Goal: Book appointment/travel/reservation

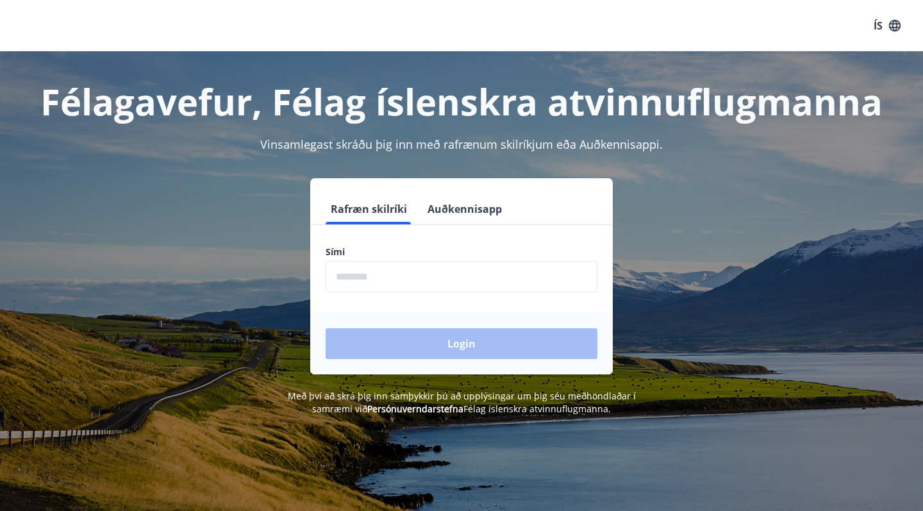
click at [406, 279] on input "phone" at bounding box center [462, 276] width 272 height 31
type input "********"
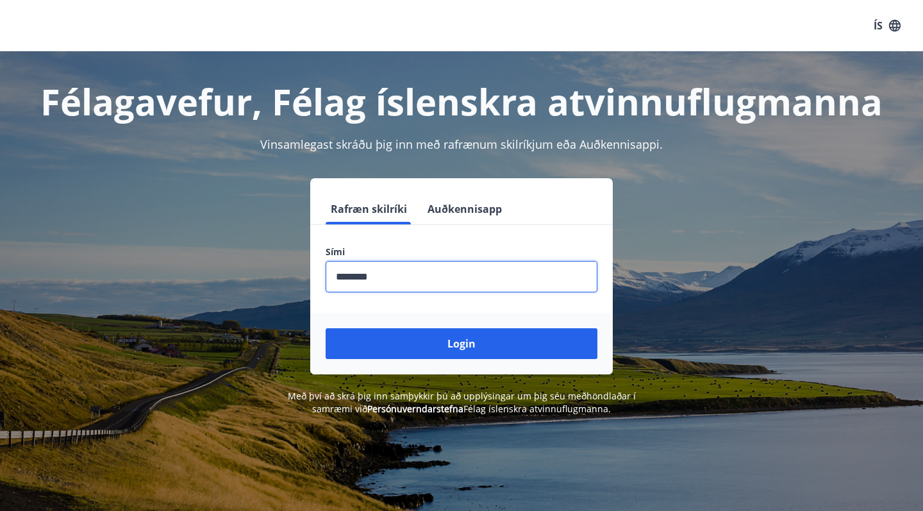
click at [404, 324] on div "Login" at bounding box center [461, 344] width 302 height 62
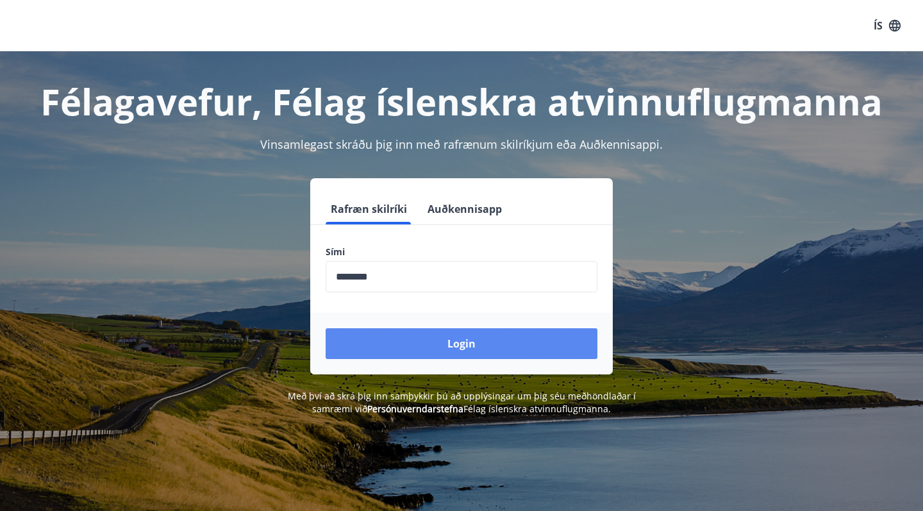
click at [413, 342] on button "Login" at bounding box center [462, 343] width 272 height 31
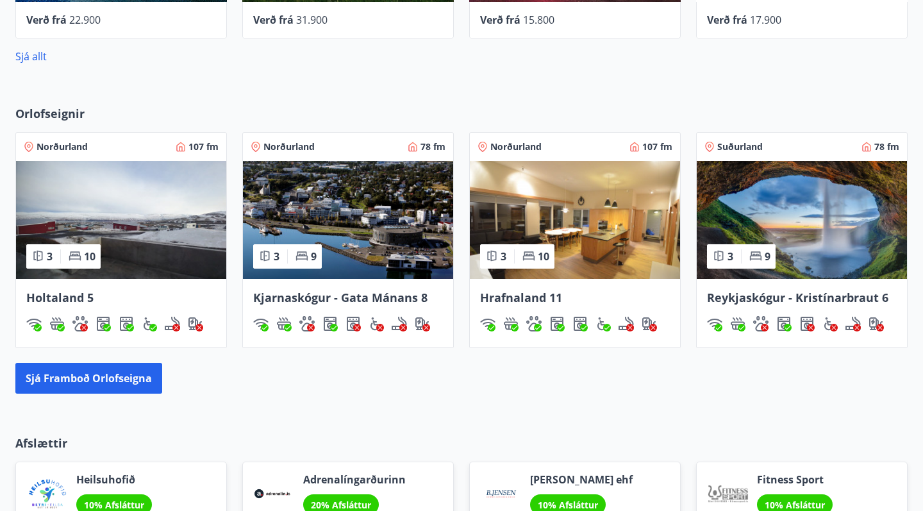
scroll to position [640, 0]
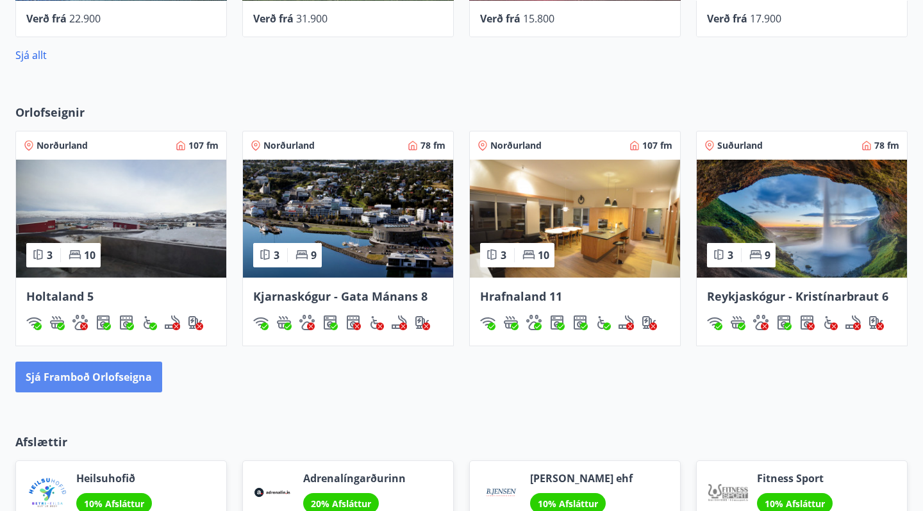
click at [140, 378] on button "Sjá framboð orlofseigna" at bounding box center [88, 376] width 147 height 31
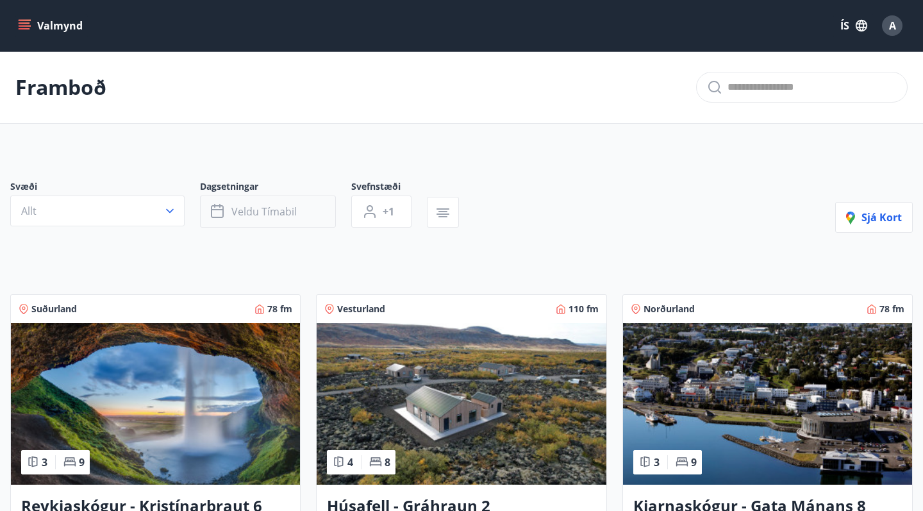
click at [273, 209] on span "Veldu tímabil" at bounding box center [263, 211] width 65 height 14
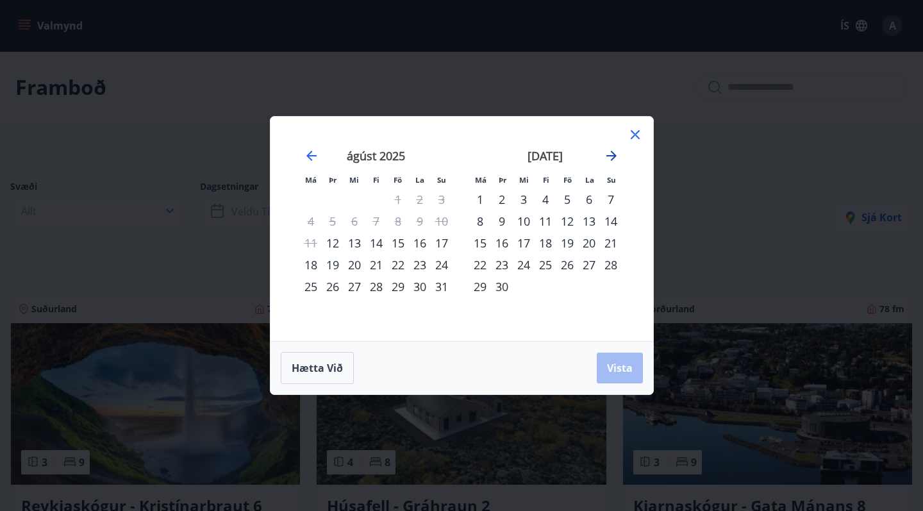
click at [611, 154] on icon "Move forward to switch to the next month." at bounding box center [611, 155] width 15 height 15
click at [636, 136] on icon at bounding box center [634, 134] width 15 height 15
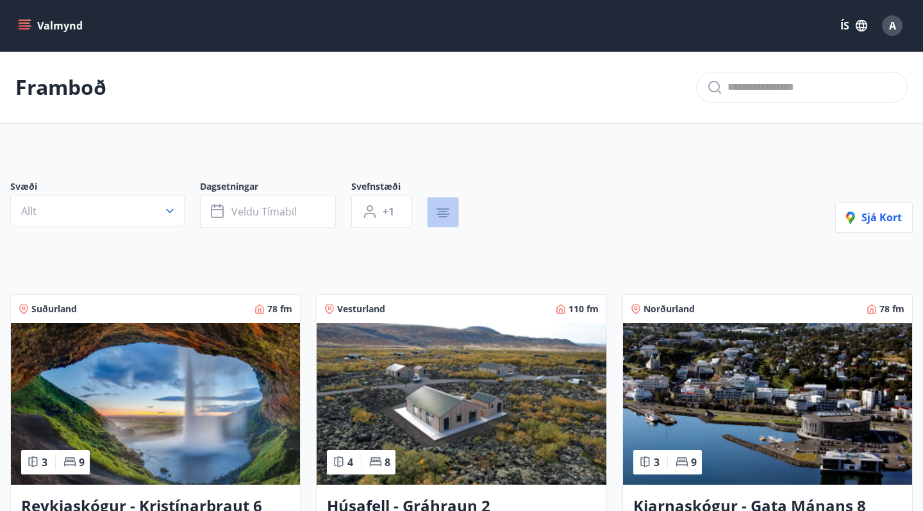
click at [449, 206] on icon "button" at bounding box center [442, 212] width 15 height 15
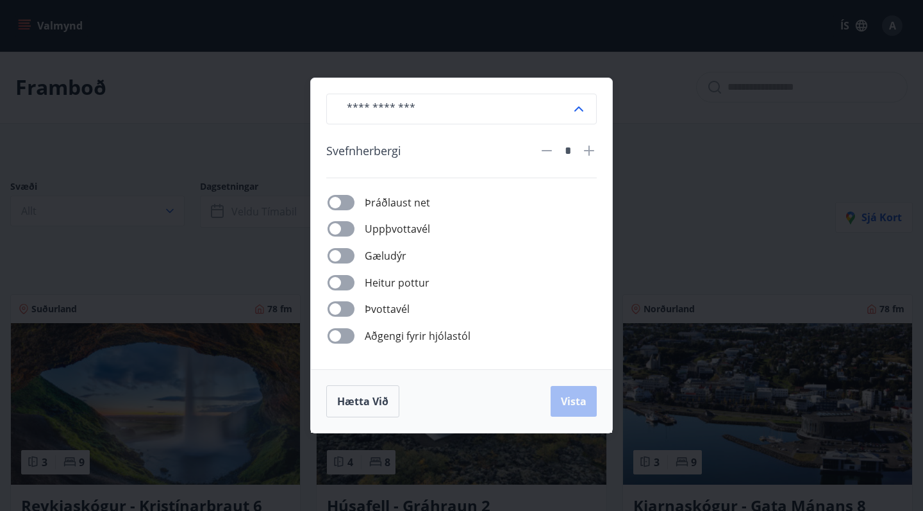
click at [679, 162] on div "​ Svefnherbergi * Þráðlaust net Uppþvottavél Gæludýr Heitur pottur Þvottavél Að…" at bounding box center [461, 255] width 923 height 511
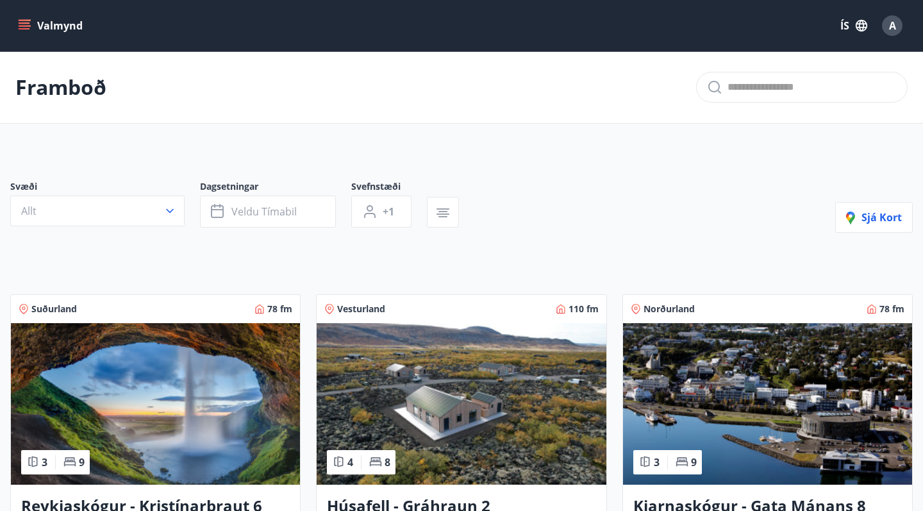
click at [63, 17] on button "Valmynd" at bounding box center [51, 25] width 72 height 23
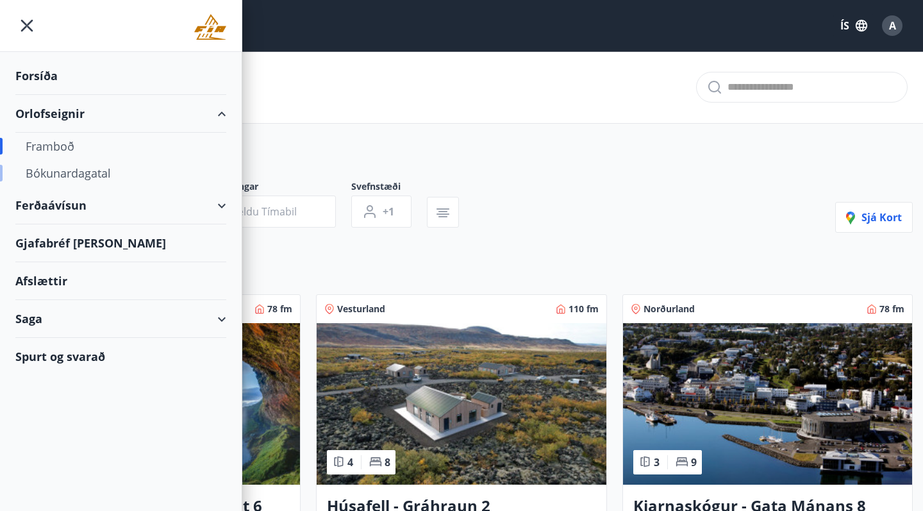
click at [77, 175] on div "Bókunardagatal" at bounding box center [121, 173] width 190 height 27
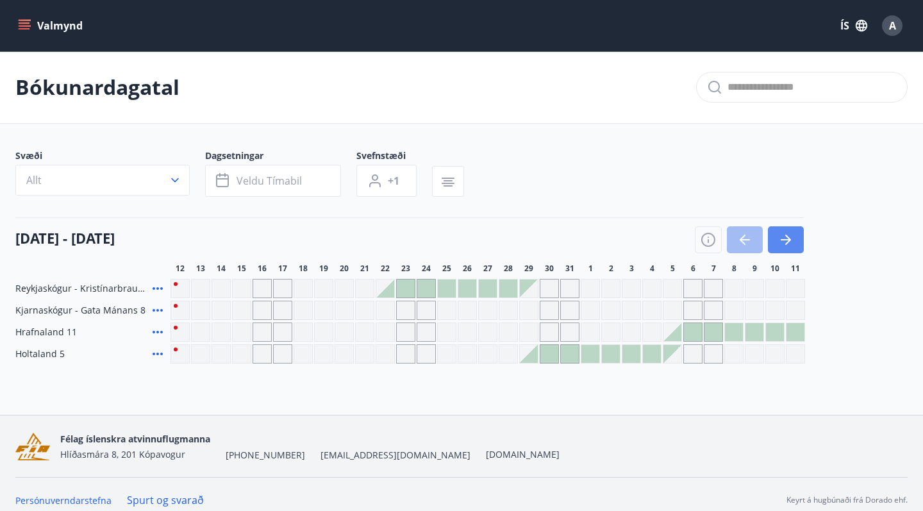
click at [787, 244] on icon "button" at bounding box center [788, 240] width 6 height 10
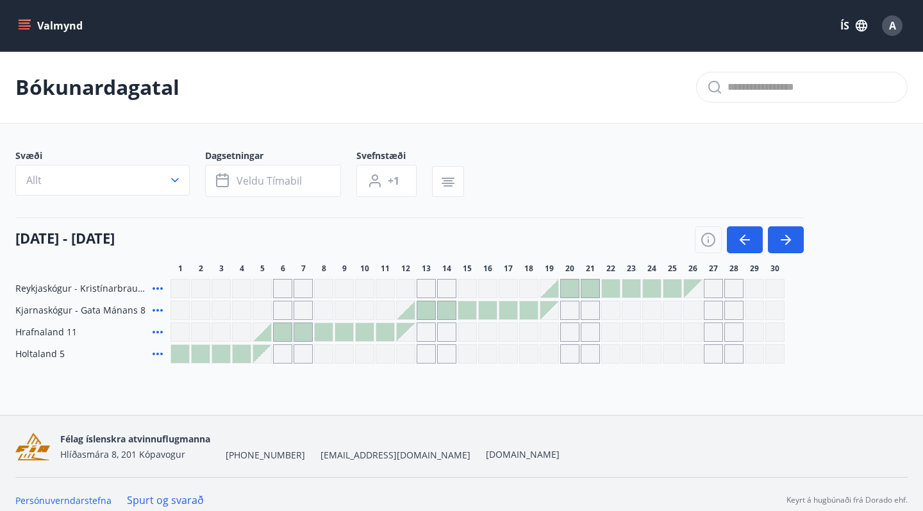
click at [553, 292] on div at bounding box center [549, 288] width 18 height 18
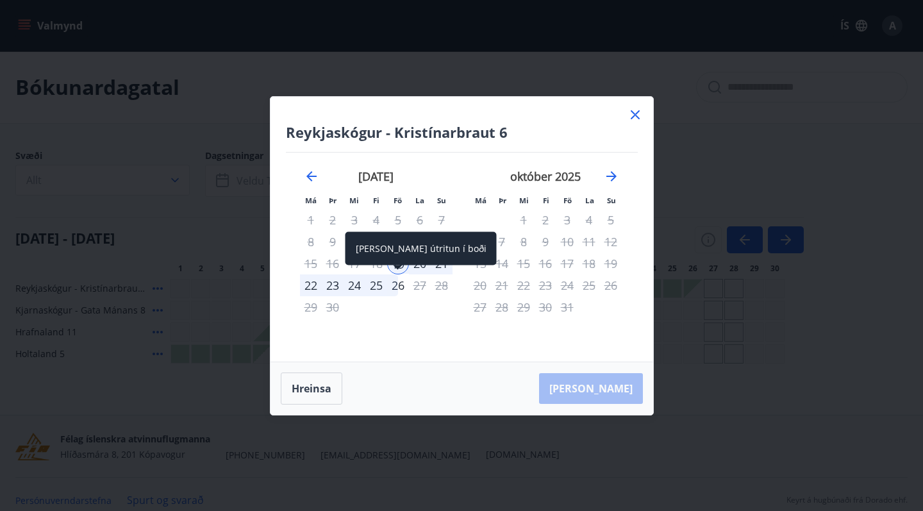
click at [396, 283] on div "26" at bounding box center [398, 285] width 22 height 22
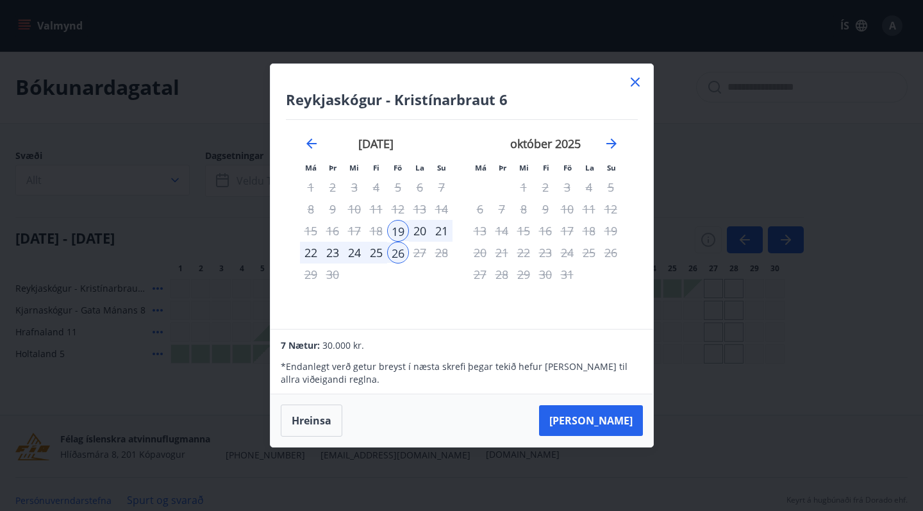
click at [641, 76] on icon at bounding box center [634, 81] width 15 height 15
